Goal: Use online tool/utility: Utilize a website feature to perform a specific function

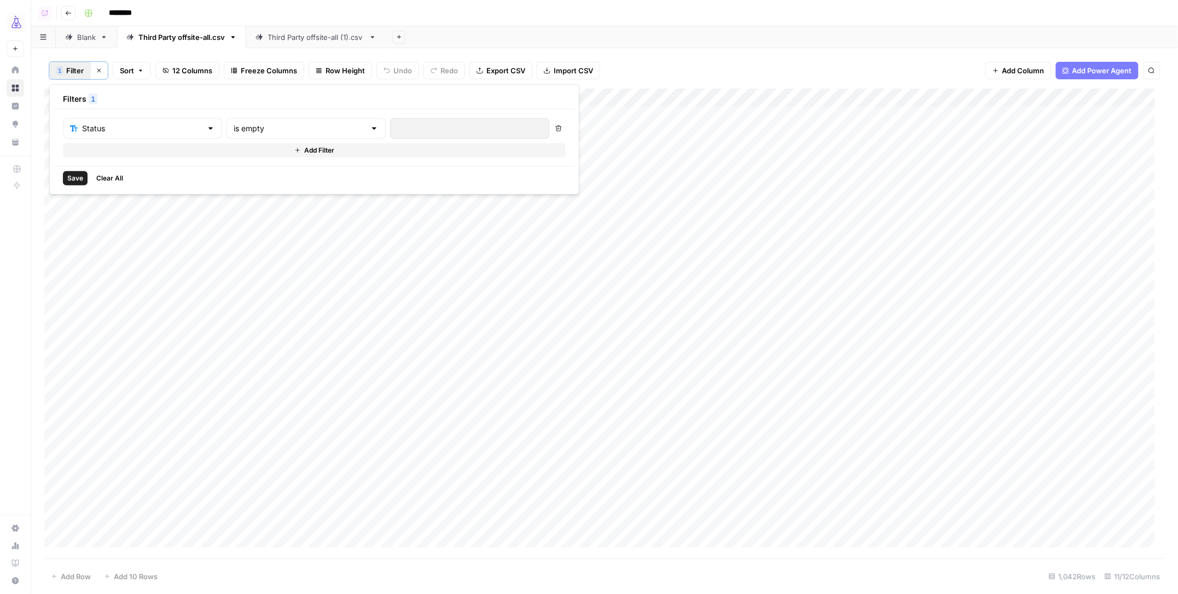
drag, startPoint x: 410, startPoint y: 35, endPoint x: 402, endPoint y: 36, distance: 7.7
click at [408, 35] on div "Add Sheet" at bounding box center [782, 37] width 792 height 22
click at [401, 36] on icon "button" at bounding box center [399, 37] width 6 height 6
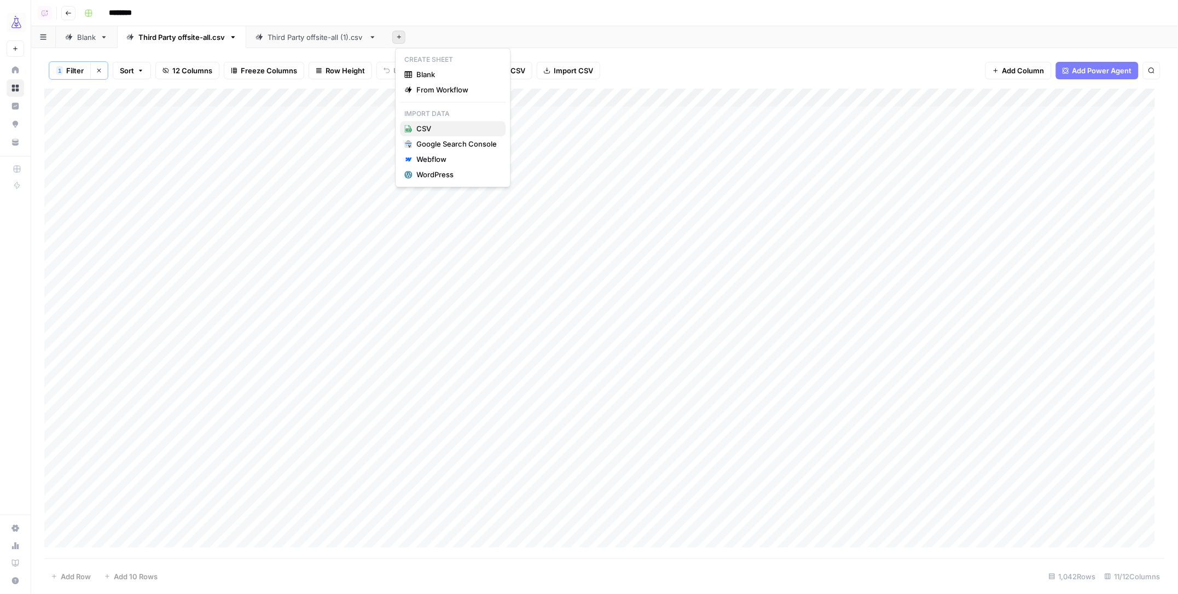
click at [470, 131] on span "CSV" at bounding box center [457, 129] width 80 height 11
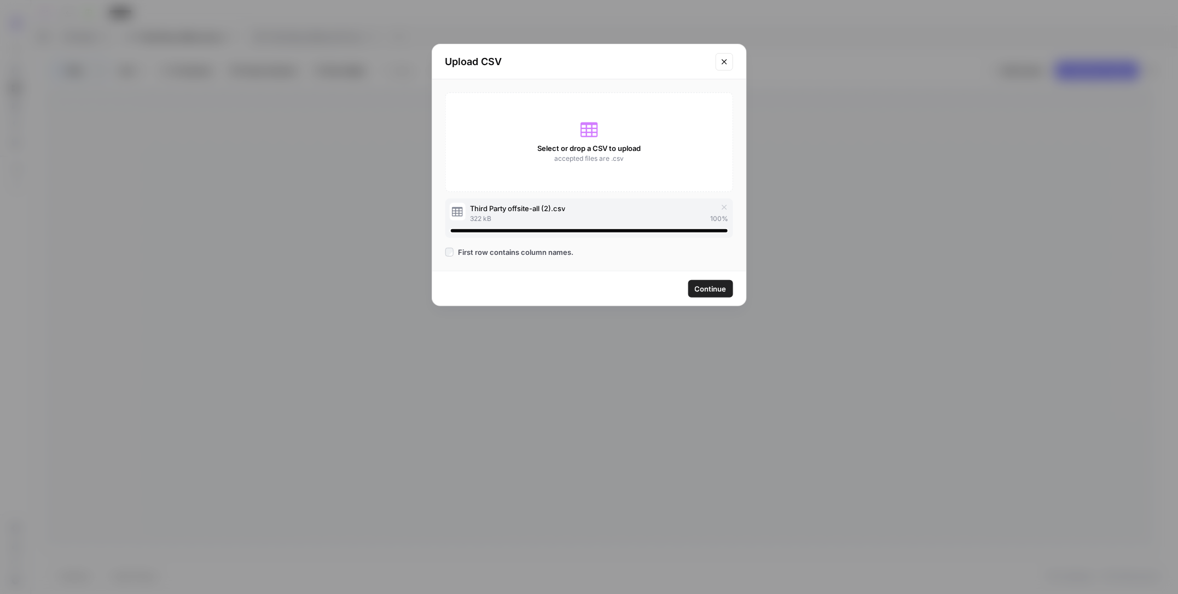
click at [712, 288] on span "Continue" at bounding box center [711, 288] width 32 height 11
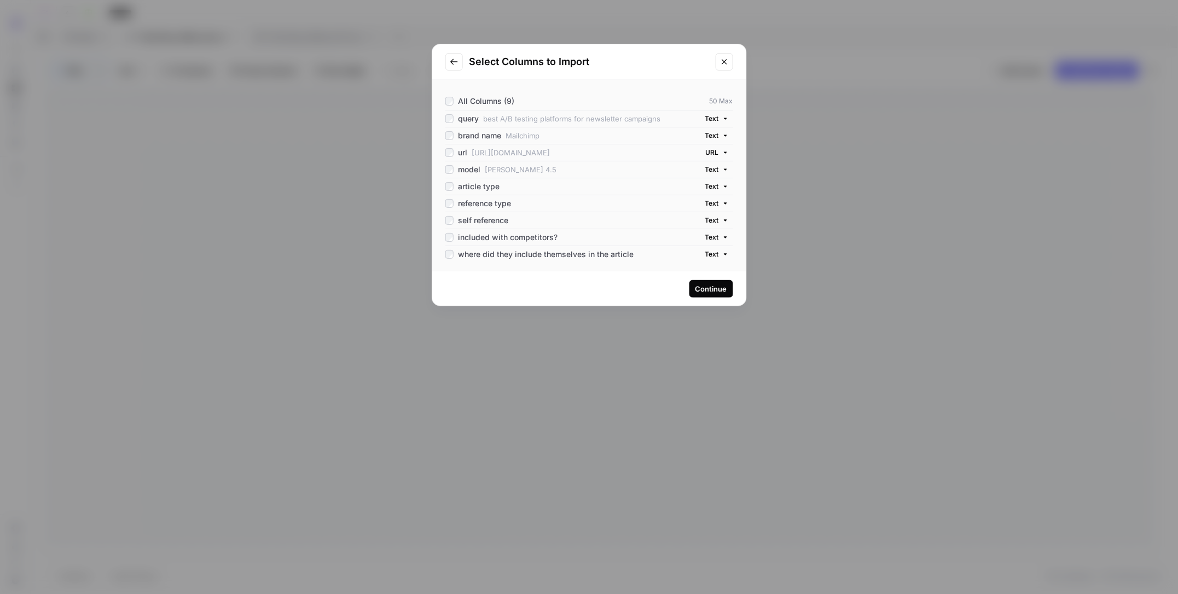
click at [450, 191] on div "article type" at bounding box center [472, 186] width 55 height 11
click at [471, 205] on span "reference type" at bounding box center [484, 203] width 53 height 11
drag, startPoint x: 492, startPoint y: 220, endPoint x: 514, endPoint y: 231, distance: 24.2
click at [495, 222] on span "self reference" at bounding box center [483, 220] width 50 height 11
click at [534, 240] on span "included with competitors?" at bounding box center [508, 237] width 100 height 11
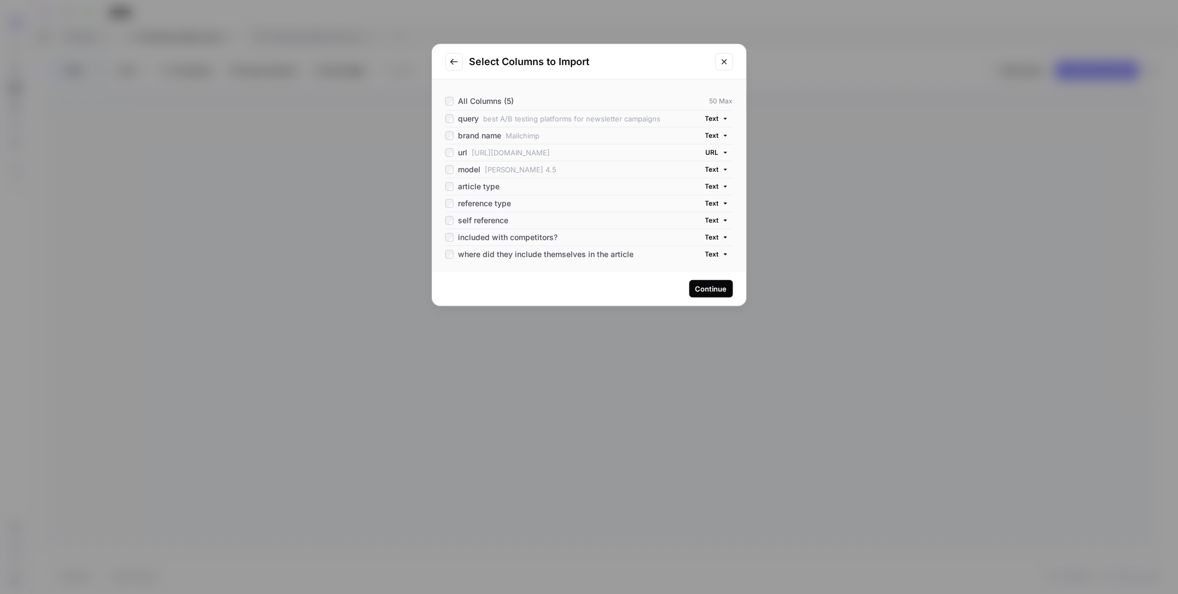
click at [563, 255] on span "where did they include themselves in the article" at bounding box center [546, 254] width 176 height 11
click at [703, 288] on div "Continue" at bounding box center [711, 288] width 32 height 11
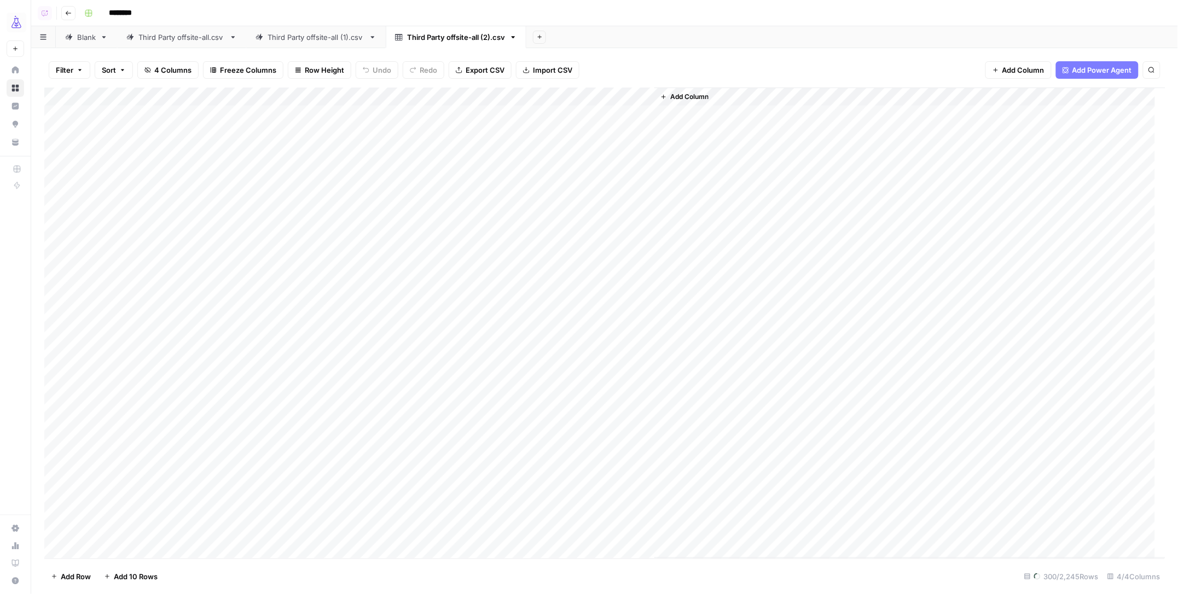
click at [688, 95] on span "Add Column" at bounding box center [689, 97] width 38 height 10
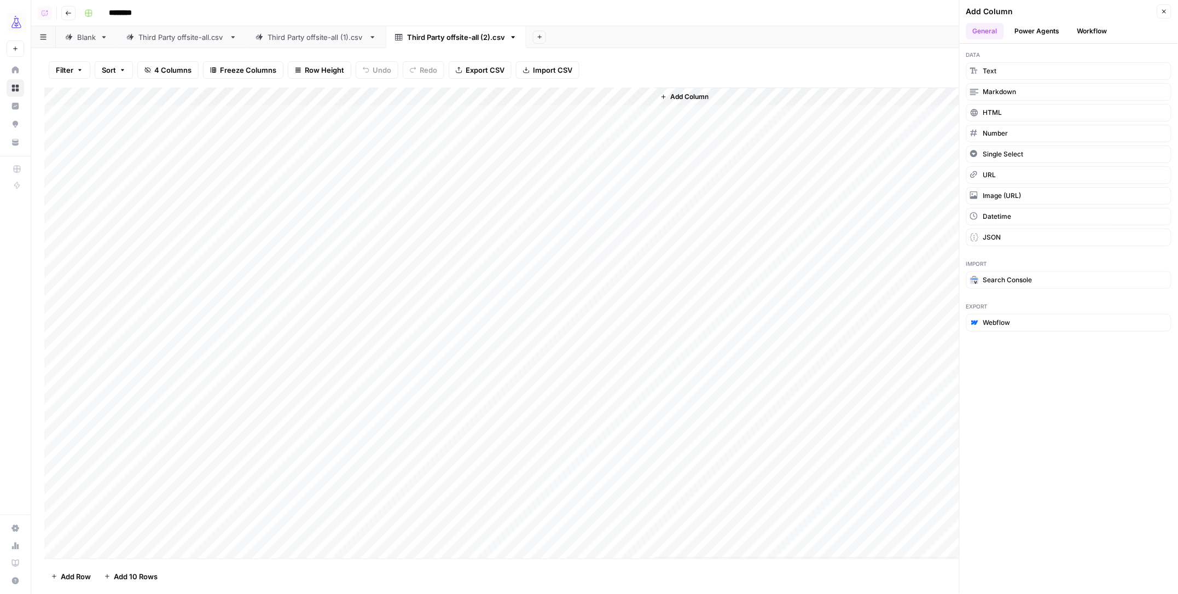
click at [1101, 31] on button "Workflow" at bounding box center [1091, 31] width 43 height 16
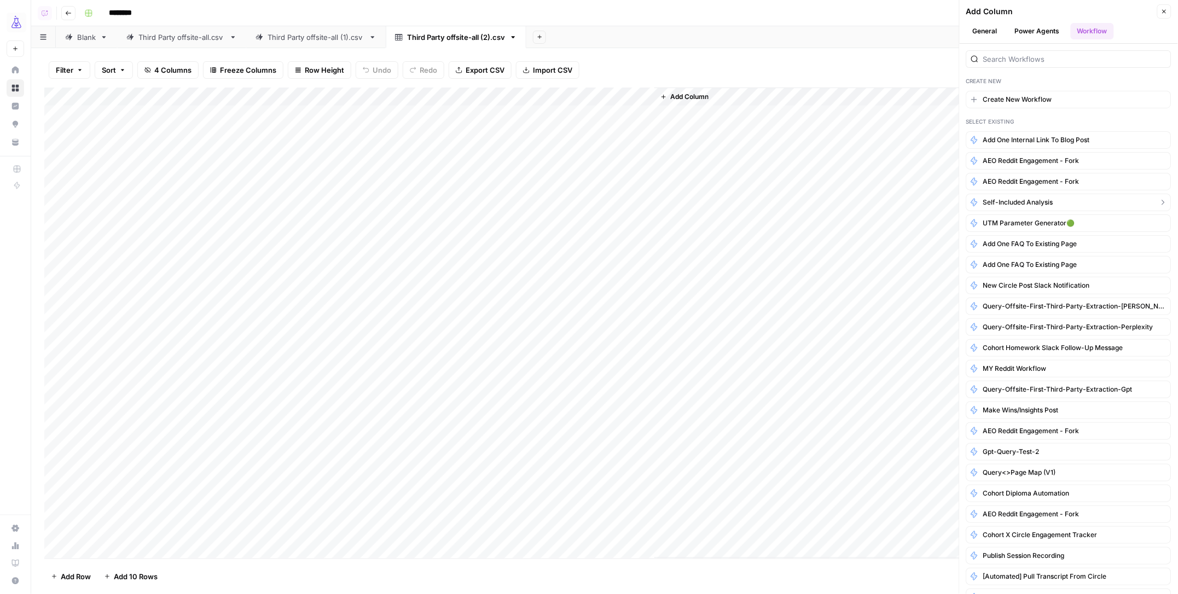
click at [1014, 206] on span "Self-Included Analysis" at bounding box center [1018, 202] width 70 height 10
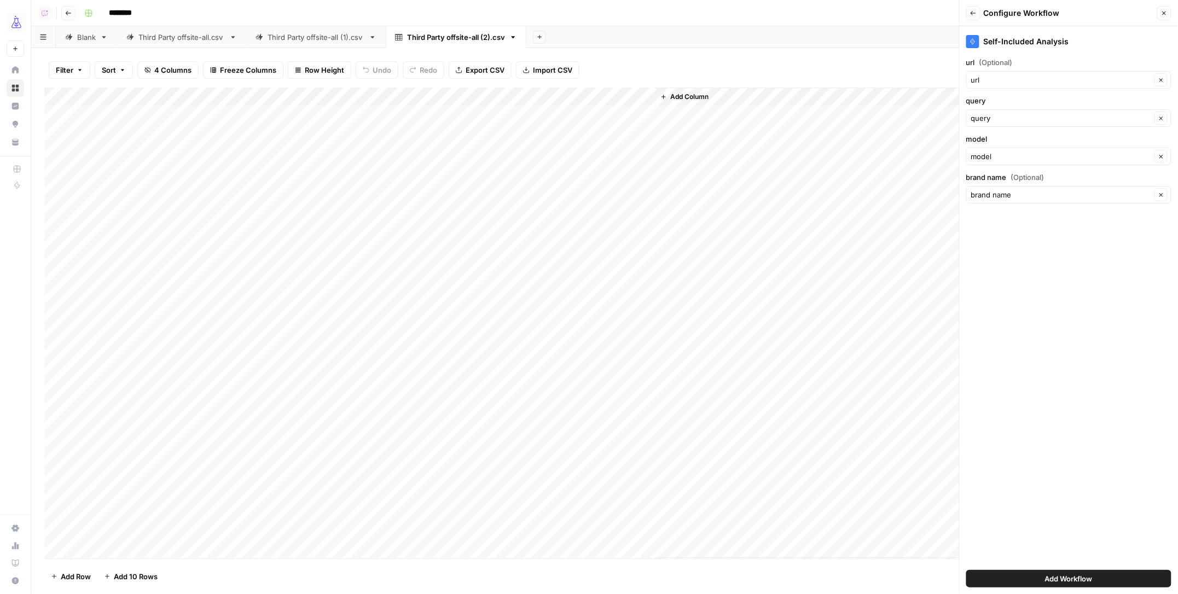
drag, startPoint x: 1150, startPoint y: 579, endPoint x: 1099, endPoint y: 580, distance: 50.9
click at [1099, 580] on button "Add Workflow" at bounding box center [1068, 579] width 205 height 18
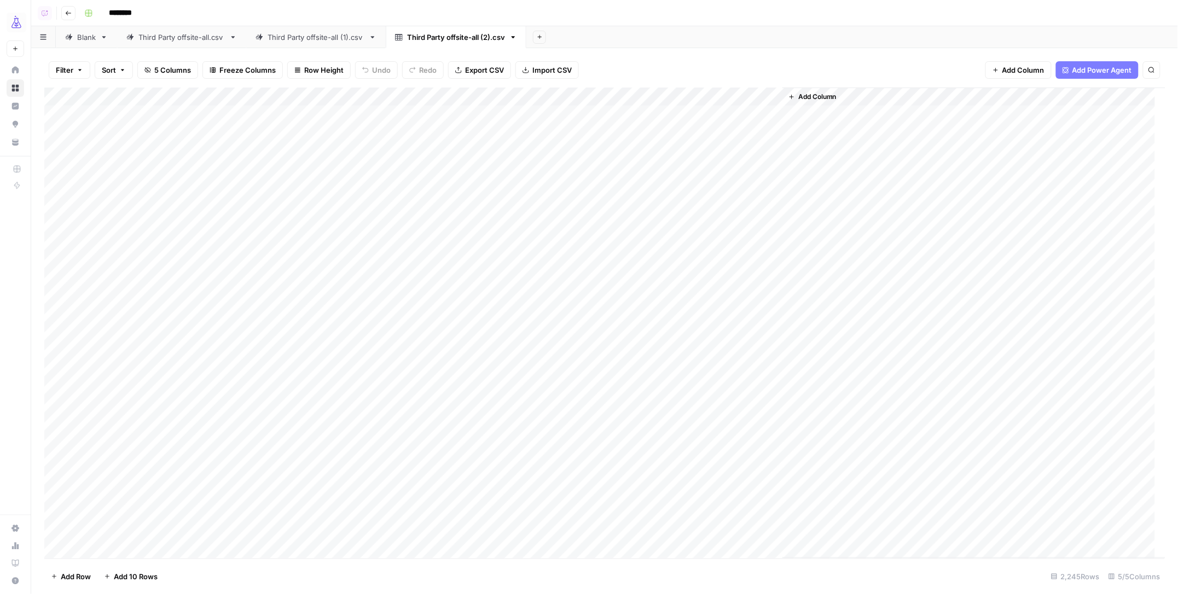
click at [770, 95] on div "Add Column" at bounding box center [604, 323] width 1121 height 471
click at [788, 124] on span "All Rows" at bounding box center [811, 122] width 69 height 11
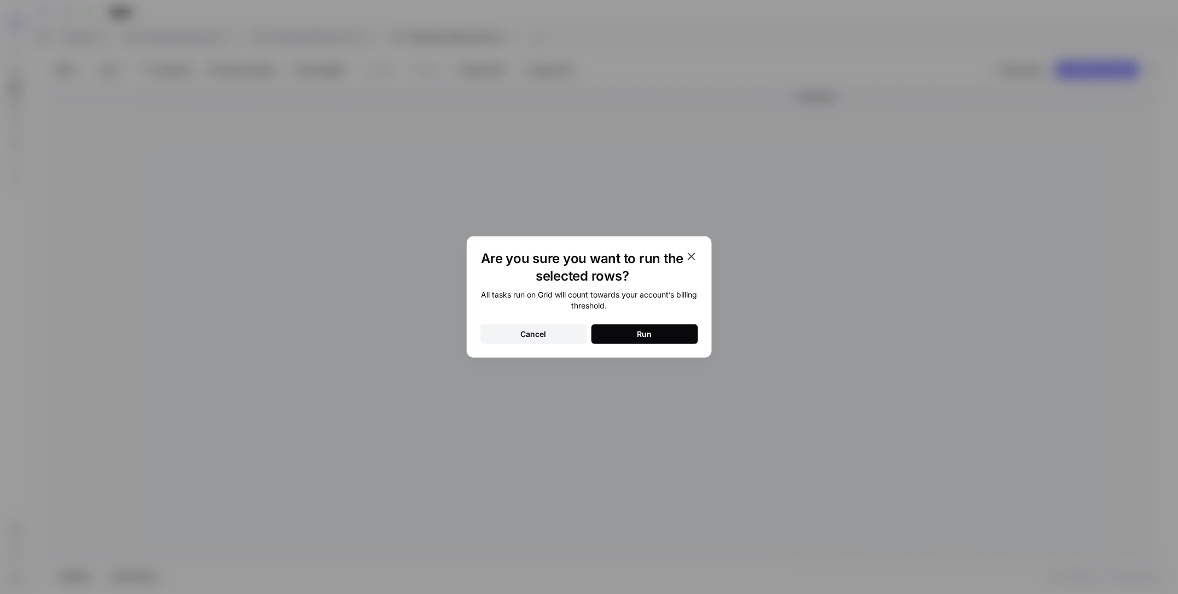
click at [661, 333] on button "Run" at bounding box center [644, 334] width 107 height 20
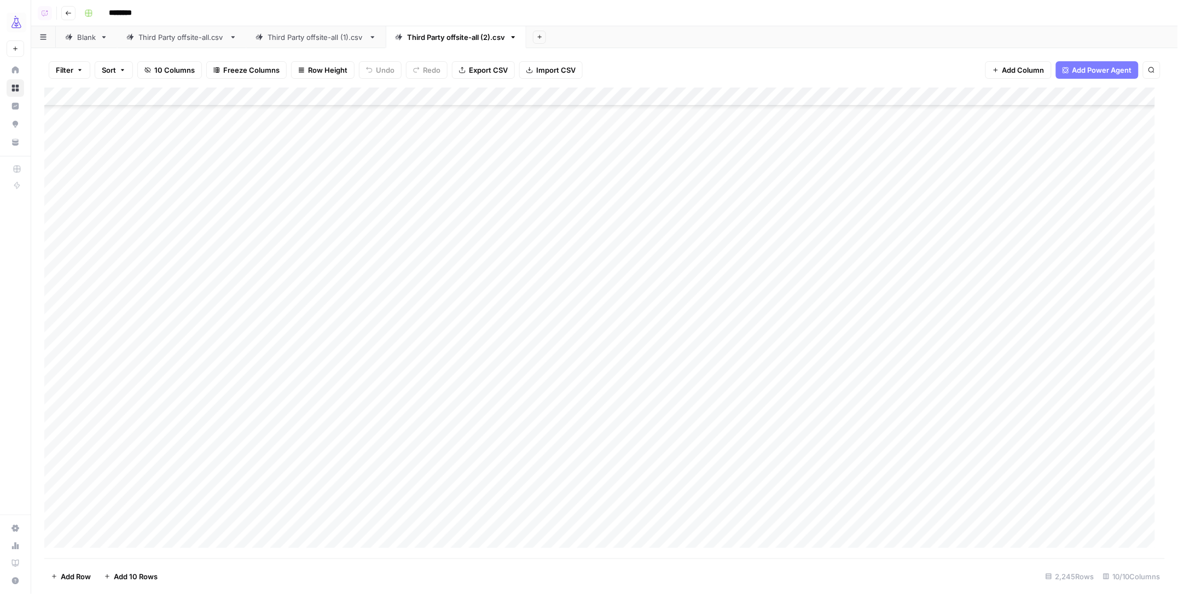
scroll to position [386, 2]
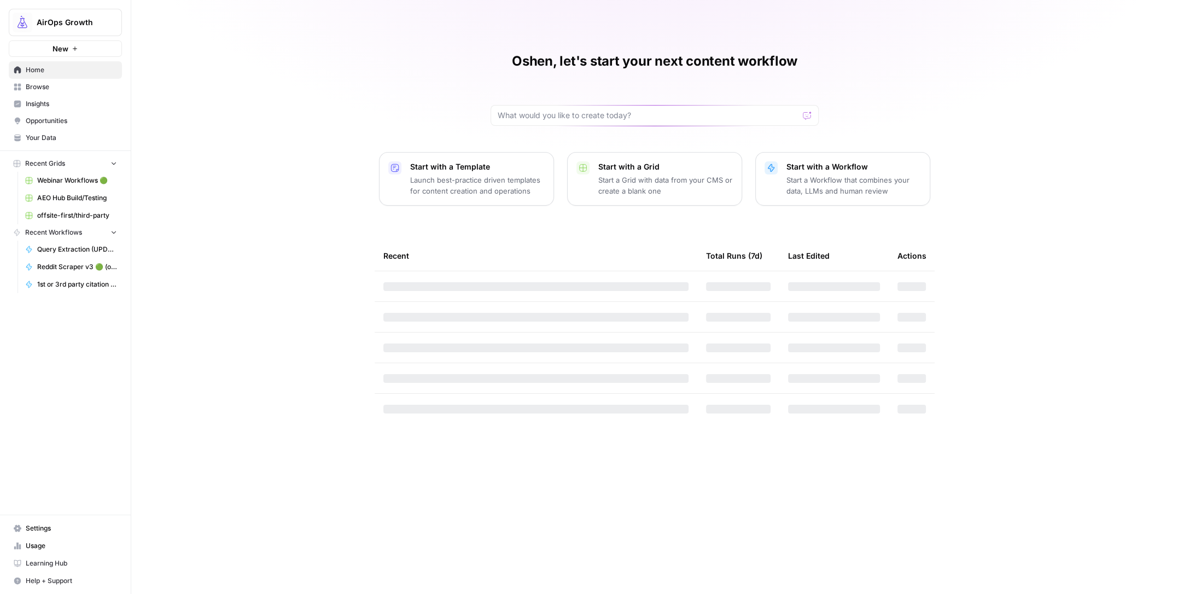
click at [53, 100] on span "Insights" at bounding box center [71, 104] width 91 height 10
